Goal: Information Seeking & Learning: Learn about a topic

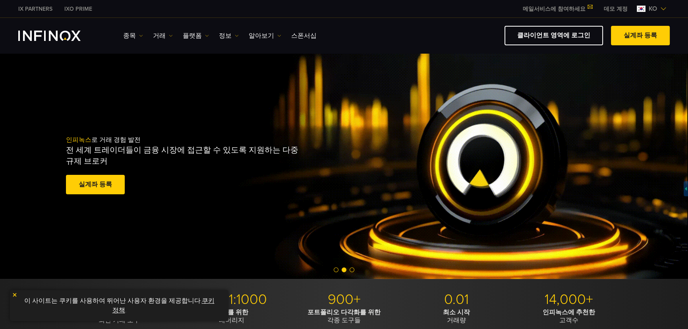
click at [213, 94] on div "인피녹스 로 거래 경험 발전 전 세계 트레이더들이 금융 시장에 접근할 수 있도록 지원하는 다중 규제 브로커 실계좌 등록 훌륭해요. - 515개…" at bounding box center [344, 166] width 688 height 226
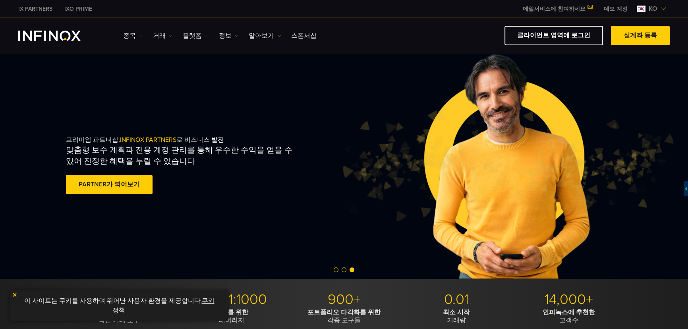
click at [377, 122] on img at bounding box center [506, 165] width 334 height 111
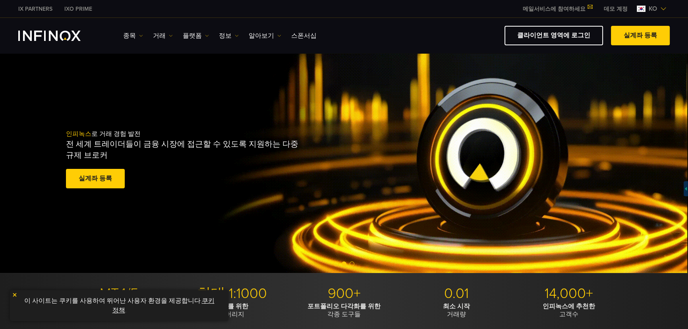
click at [583, 157] on div "인피녹스 로 거래 경험 발전 전 세계 트레이더들이 금융 시장에 접근할 수 있도록 지원하는 다중 규제 브로커 실계좌 등록 훌륭해요. - 515개…" at bounding box center [344, 160] width 572 height 86
click at [566, 215] on div "인피녹스 로 거래 경험 발전 전 세계 트레이더들이 금융 시장에 접근할 수 있도록 지원하는 다중 규제 브로커 실계좌 등록 훌륭해요. - 515개…" at bounding box center [344, 160] width 688 height 226
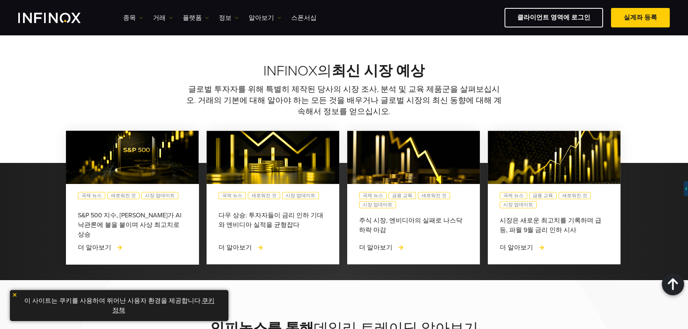
scroll to position [650, 0]
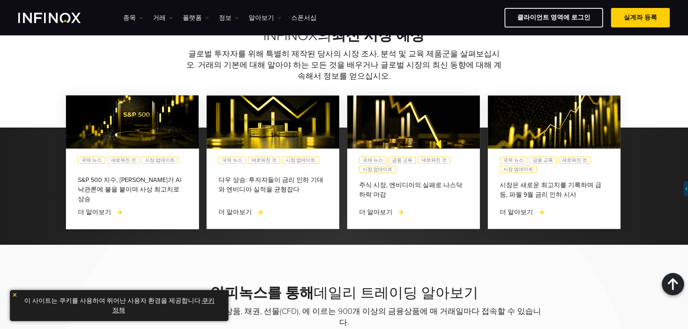
click at [158, 178] on div "S&P 500 지수, [PERSON_NAME]가 AI 낙관론에 불을 붙이며 사상 최고치로 상승" at bounding box center [132, 184] width 109 height 19
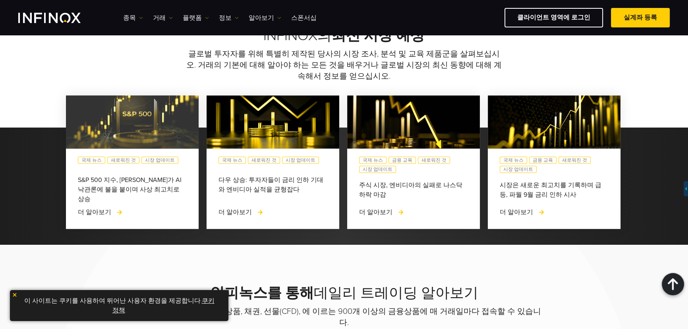
click at [160, 127] on img at bounding box center [132, 122] width 146 height 58
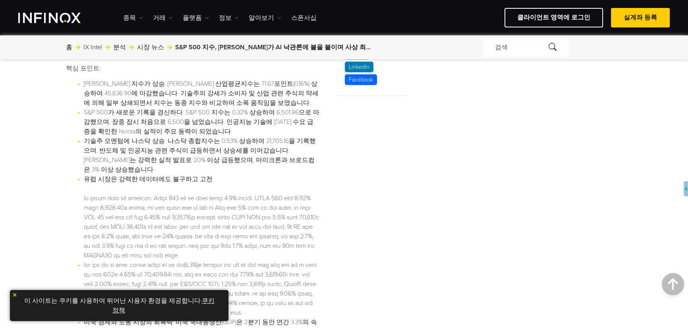
scroll to position [361, 0]
click at [14, 294] on img at bounding box center [15, 295] width 6 height 6
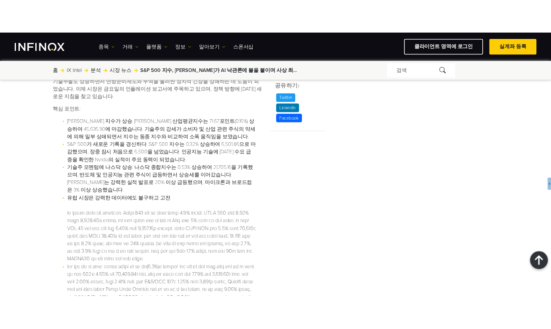
scroll to position [289, 0]
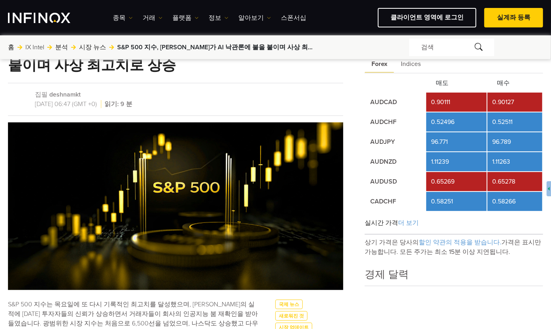
scroll to position [144, 0]
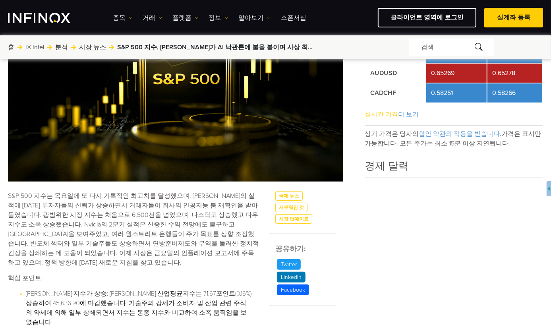
click at [400, 111] on span "더 보기" at bounding box center [408, 114] width 21 height 8
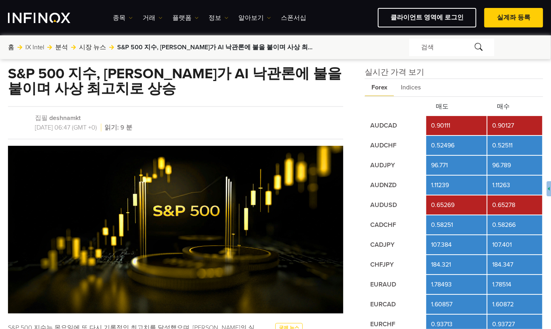
scroll to position [0, 0]
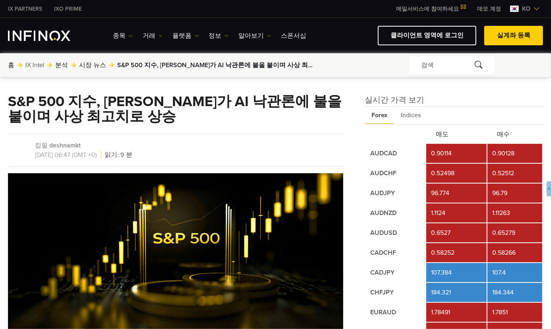
click at [416, 114] on span "Indices" at bounding box center [410, 115] width 33 height 17
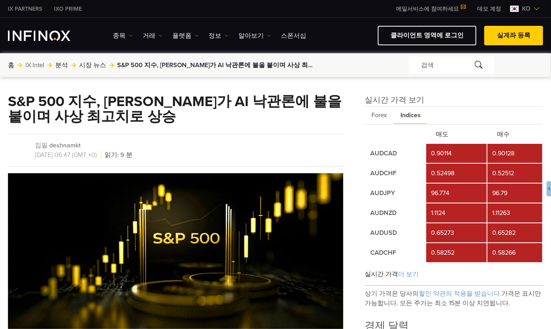
click at [436, 293] on span "할인 약관의 적용을 받습니다." at bounding box center [459, 293] width 83 height 8
click at [453, 289] on span "할인 약관의 적용을 받습니다." at bounding box center [459, 293] width 83 height 8
click at [378, 120] on span "Forex" at bounding box center [378, 115] width 29 height 17
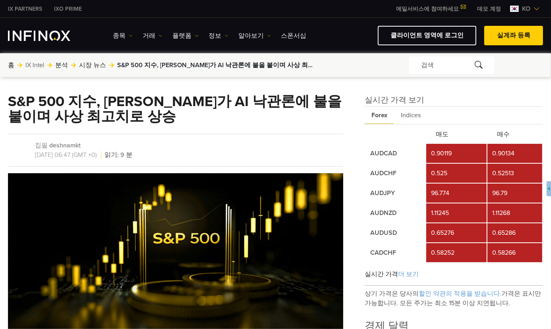
click at [338, 146] on div "집필 deshnamkt 2025/08/29 , 06:47 (GMT +0) 읽기: 9 분" at bounding box center [175, 149] width 335 height 33
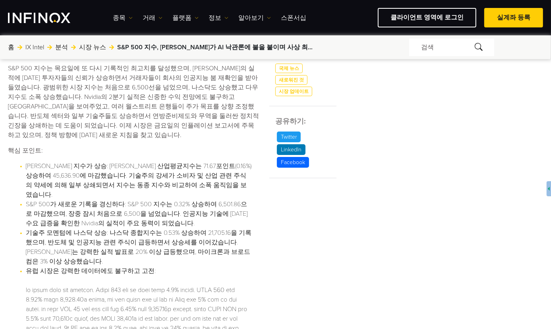
scroll to position [289, 0]
